Goal: Task Accomplishment & Management: Use online tool/utility

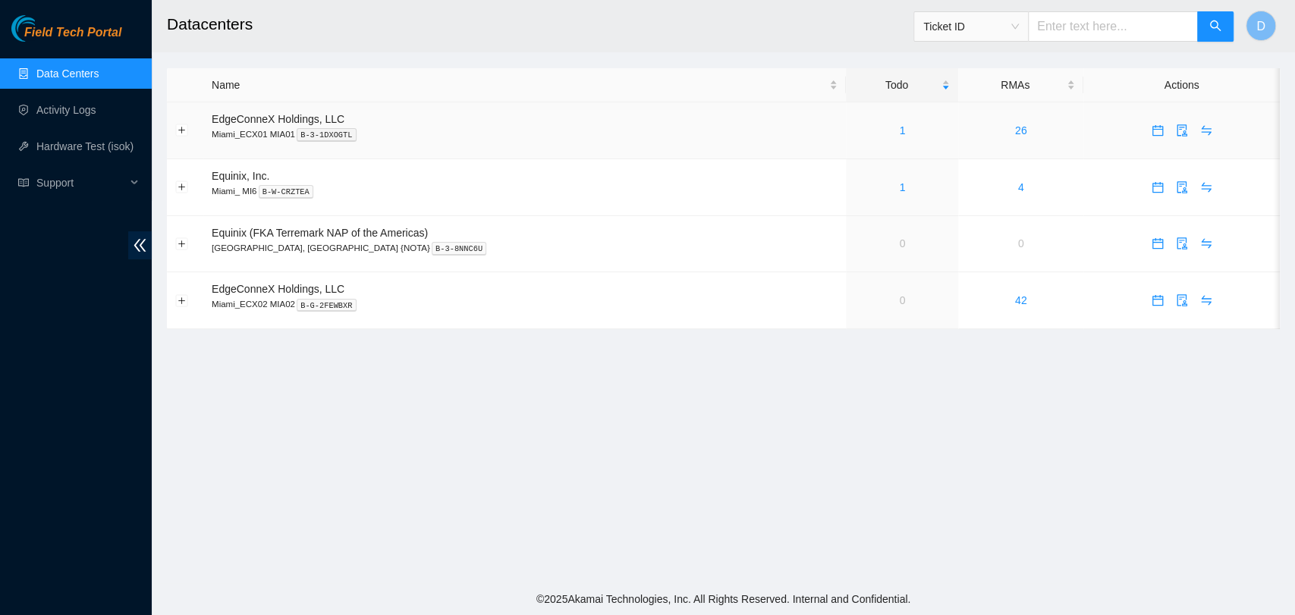
click at [867, 127] on div "1" at bounding box center [902, 130] width 96 height 17
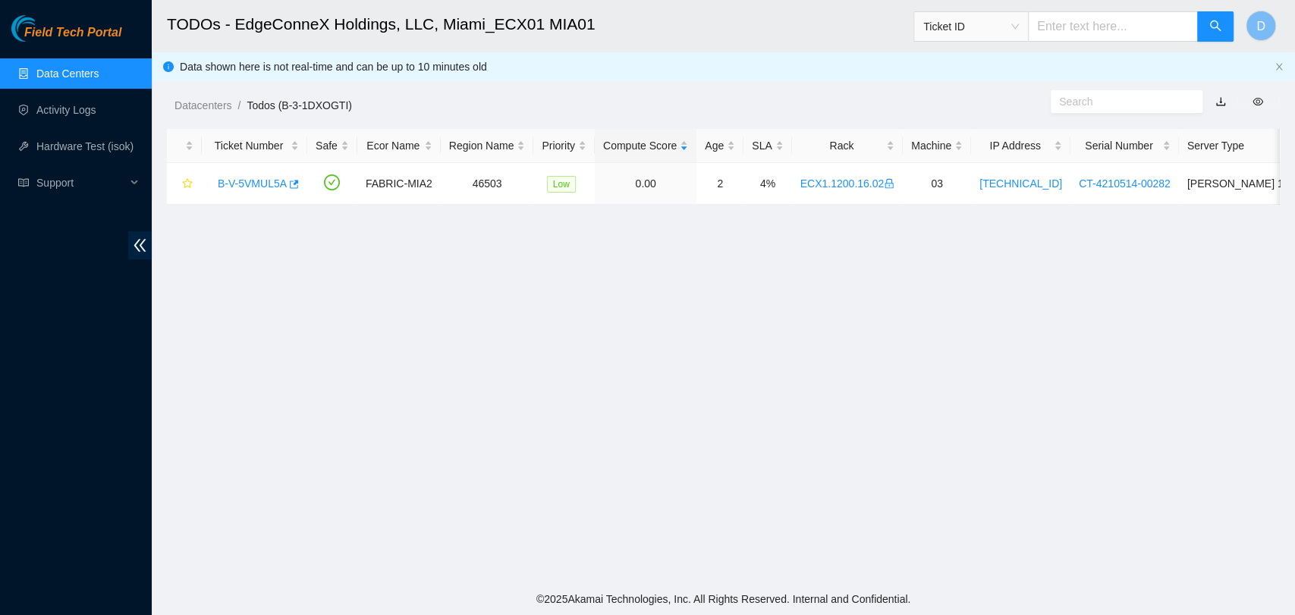
click at [48, 74] on link "Data Centers" at bounding box center [67, 74] width 62 height 12
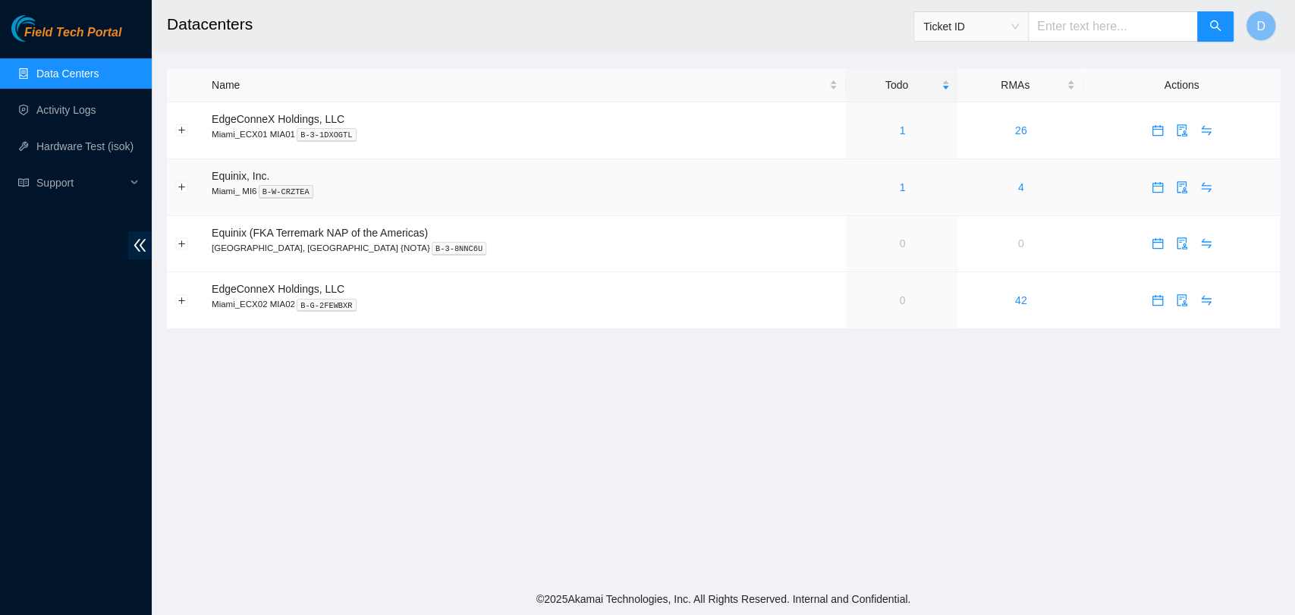
click at [850, 200] on td "1" at bounding box center [902, 187] width 112 height 57
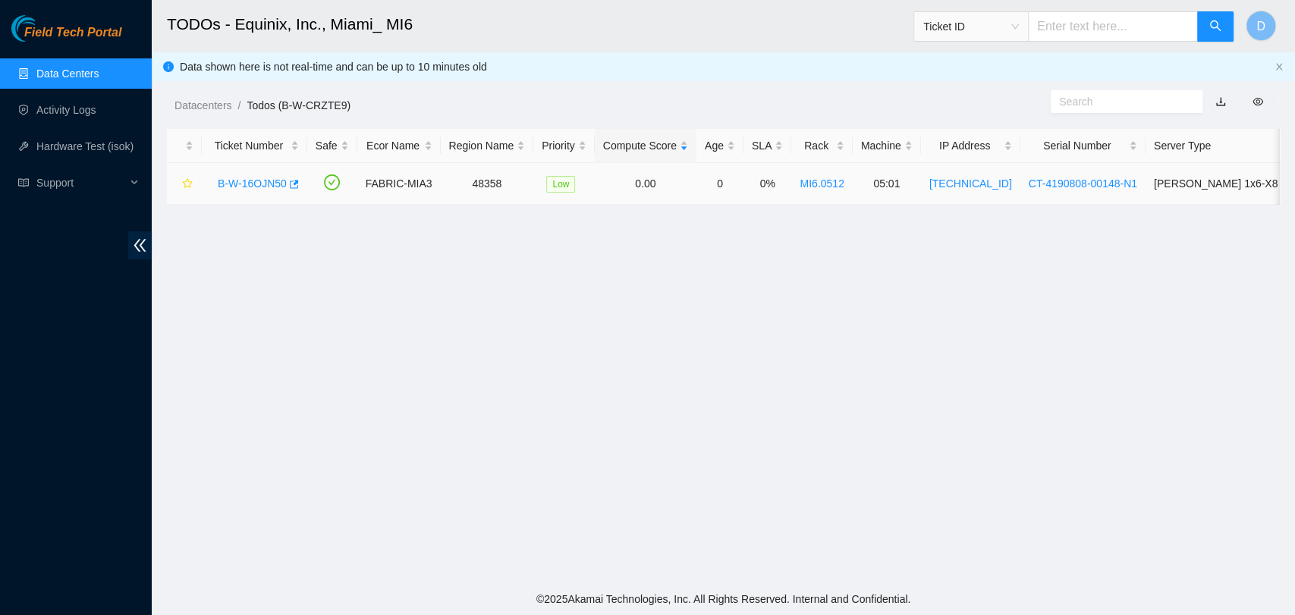
click at [279, 178] on link "B-W-16OJN50" at bounding box center [252, 184] width 69 height 12
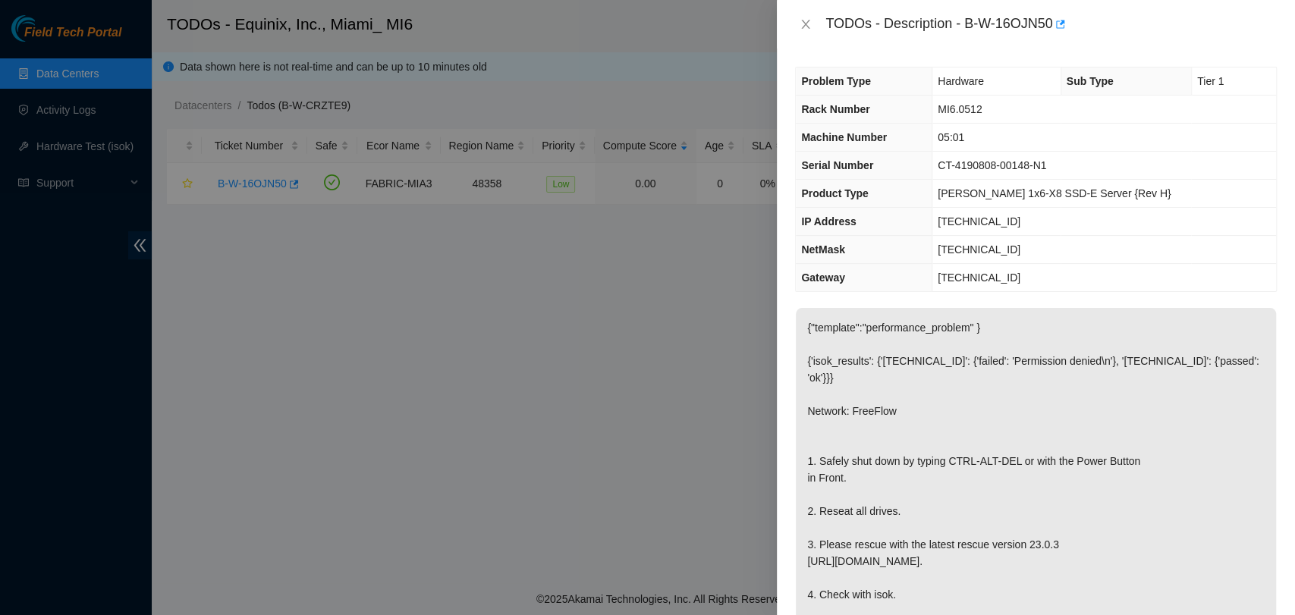
click at [803, 34] on div "TODOs - Description - B-W-16OJN50" at bounding box center [1036, 24] width 482 height 24
click at [803, 25] on icon "close" at bounding box center [806, 24] width 12 height 12
